Goal: Information Seeking & Learning: Learn about a topic

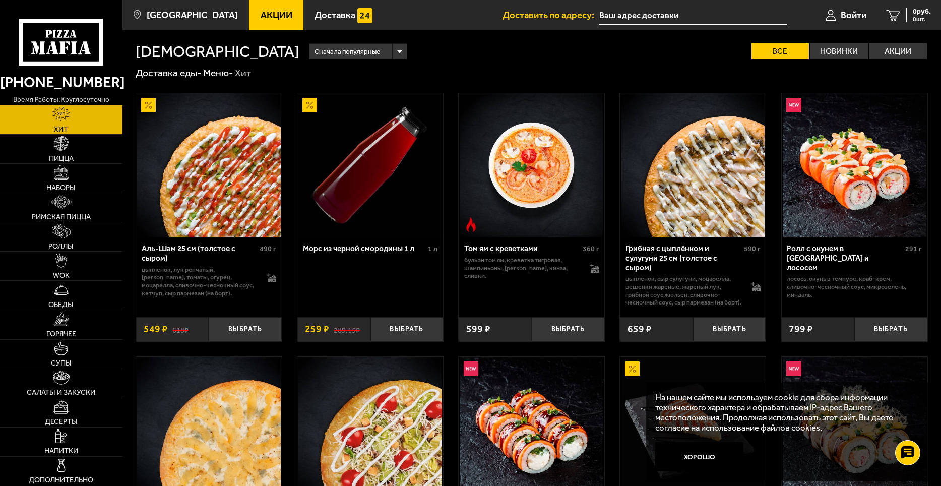
scroll to position [50, 0]
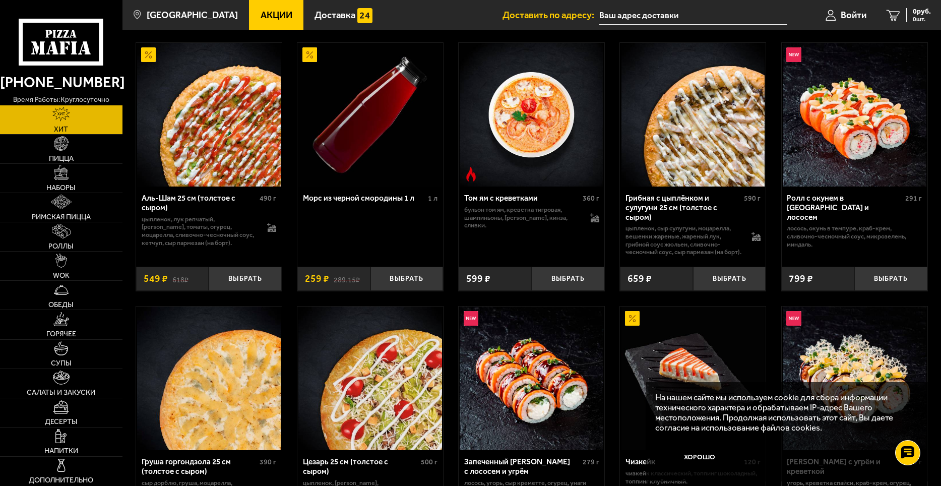
click at [260, 14] on span "Акции" at bounding box center [276, 16] width 32 height 10
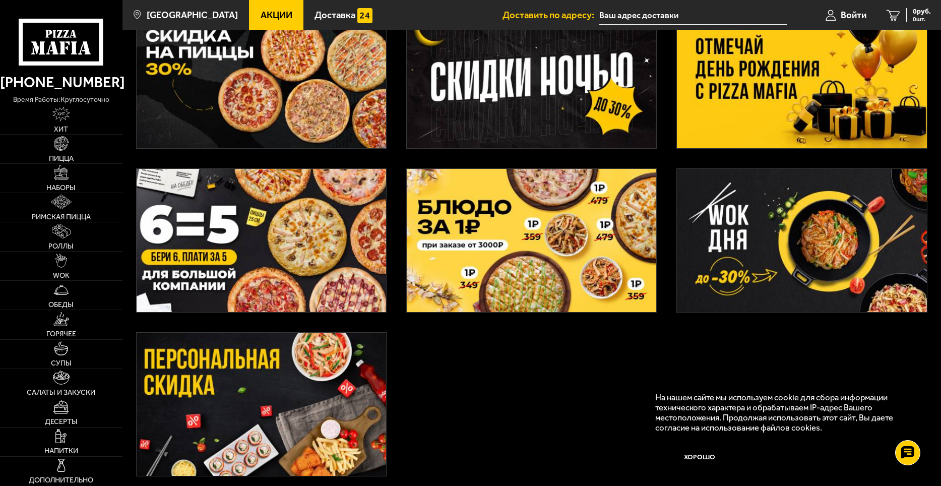
scroll to position [339, 0]
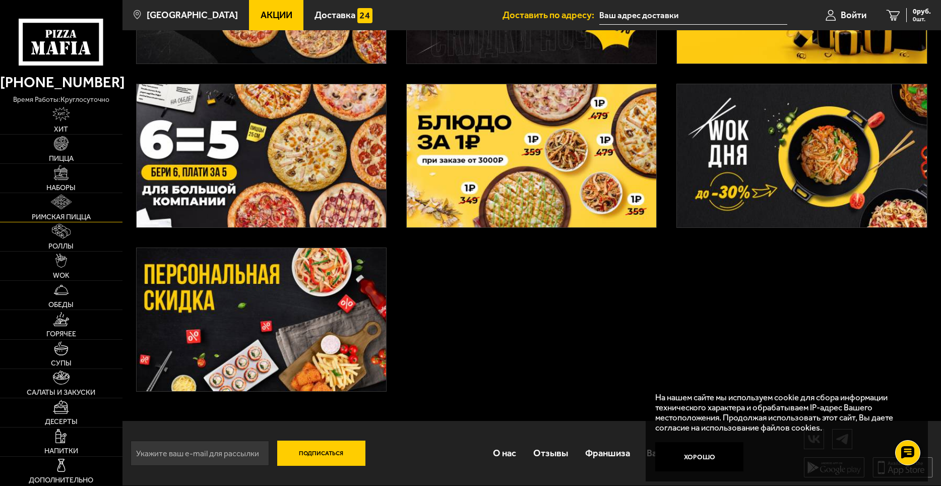
click at [66, 203] on img at bounding box center [61, 201] width 21 height 15
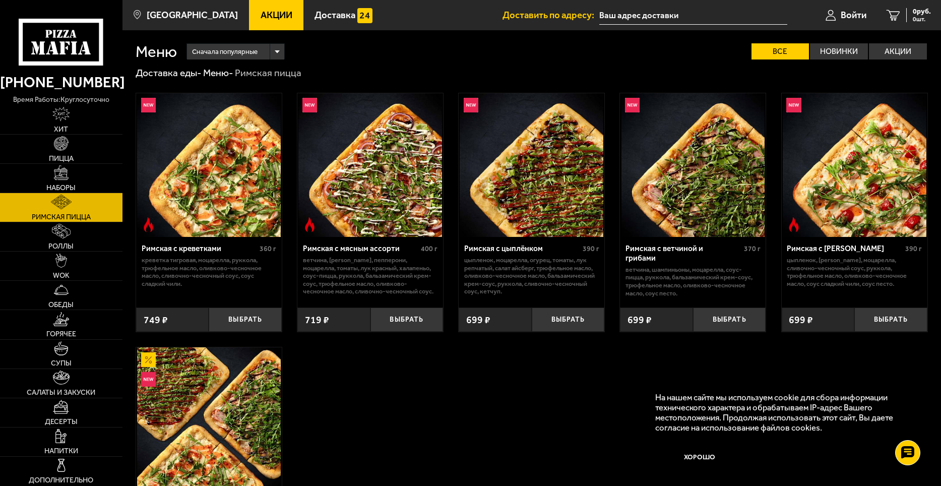
click at [267, 16] on span "Акции" at bounding box center [276, 16] width 32 height 10
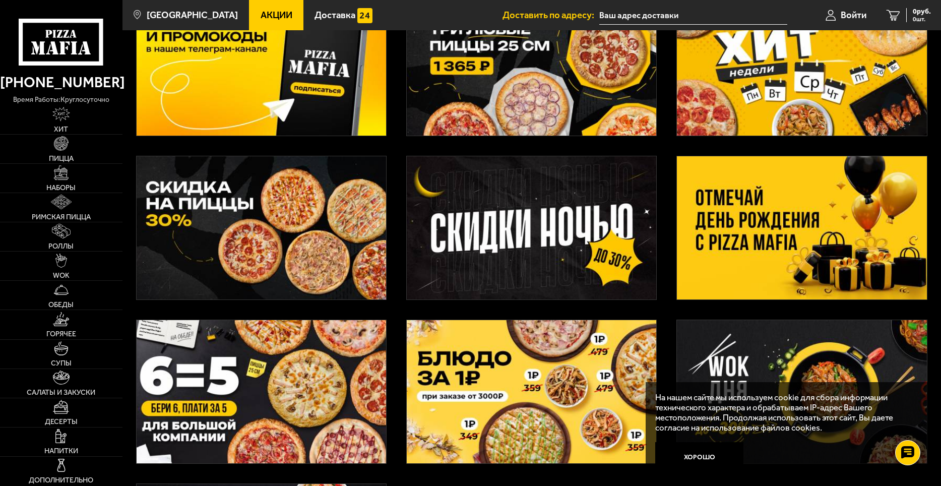
click at [823, 221] on img at bounding box center [801, 227] width 249 height 143
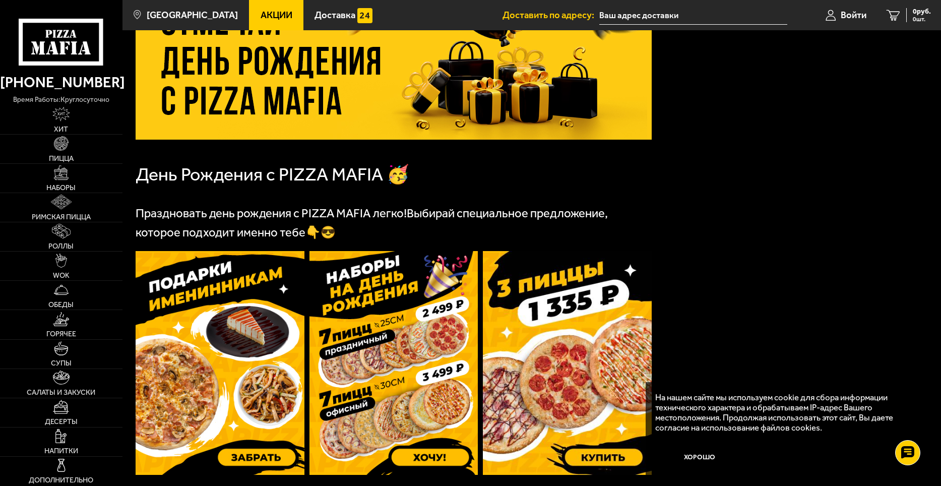
scroll to position [151, 0]
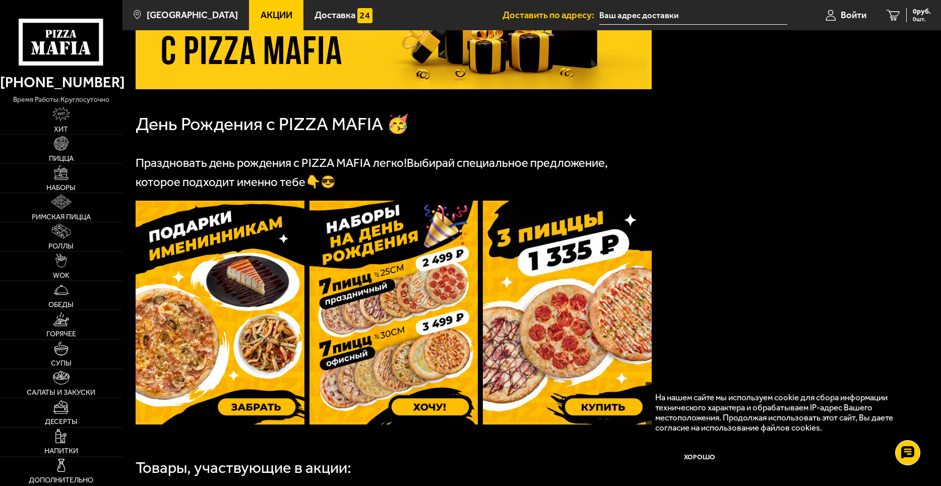
click at [395, 358] on img at bounding box center [393, 313] width 169 height 224
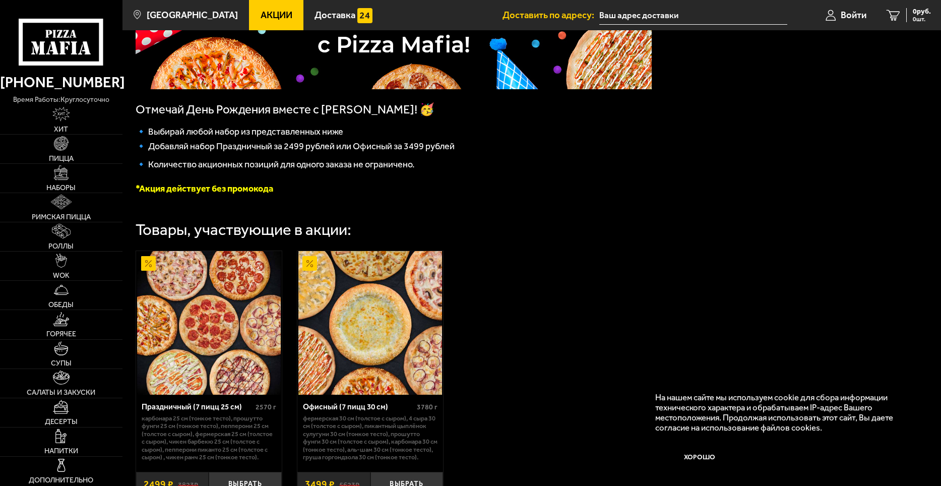
scroll to position [252, 0]
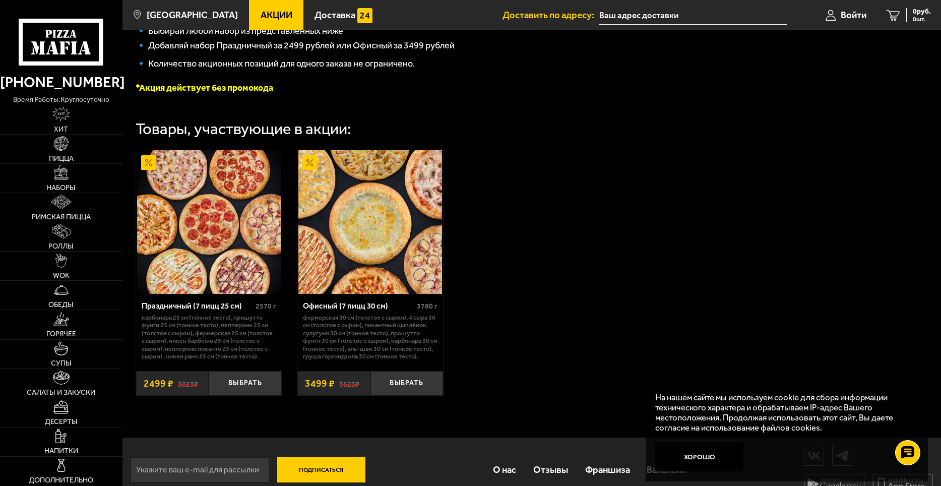
click at [388, 228] on img at bounding box center [370, 222] width 144 height 144
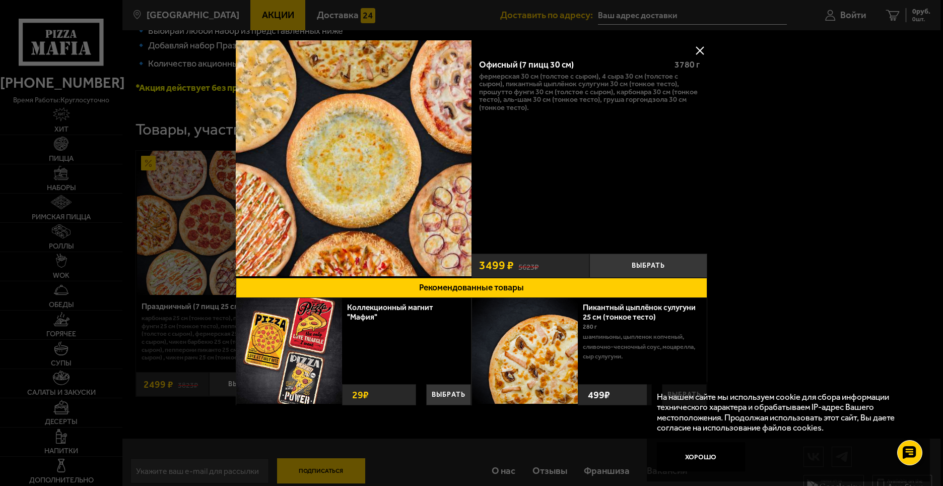
click at [813, 178] on div at bounding box center [471, 243] width 943 height 486
